Goal: Check status: Check status

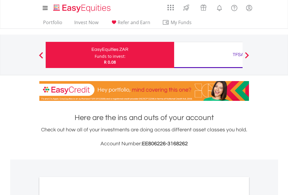
click at [95, 55] on div "Funds to invest:" at bounding box center [110, 57] width 31 height 6
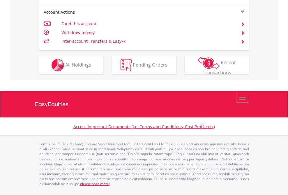
scroll to position [570, 0]
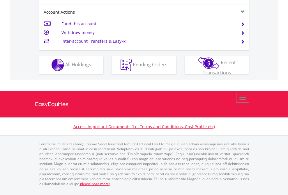
scroll to position [545, 0]
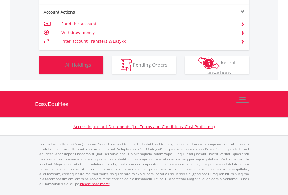
scroll to position [56, 91]
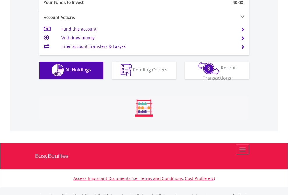
scroll to position [577, 0]
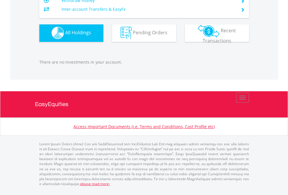
scroll to position [56, 91]
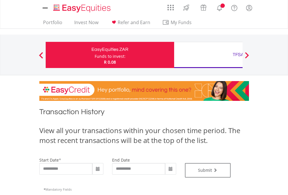
type input "**********"
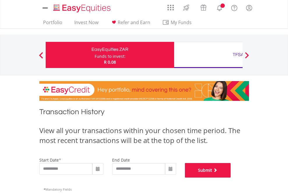
click at [231, 178] on button "Submit" at bounding box center [208, 170] width 46 height 15
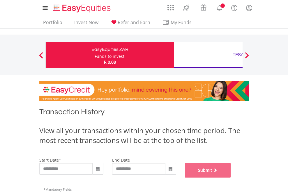
scroll to position [236, 0]
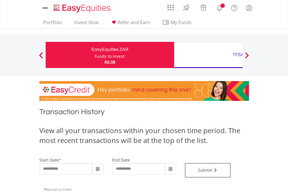
click at [208, 55] on div "TFSA" at bounding box center [238, 55] width 121 height 8
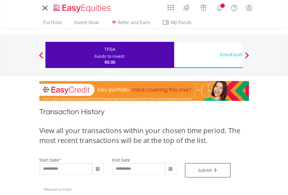
type input "**********"
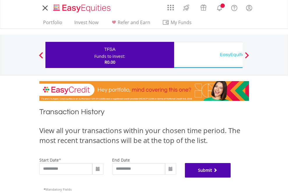
click at [231, 178] on button "Submit" at bounding box center [208, 170] width 46 height 15
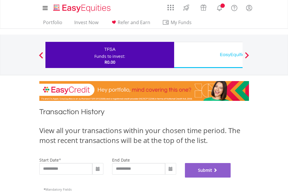
scroll to position [236, 0]
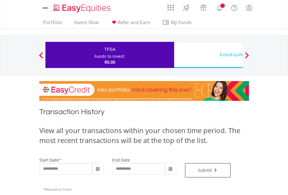
click at [208, 55] on div "EasyEquities USD" at bounding box center [238, 55] width 121 height 8
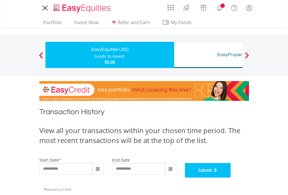
click at [231, 178] on button "Submit" at bounding box center [208, 170] width 46 height 15
